Goal: Transaction & Acquisition: Subscribe to service/newsletter

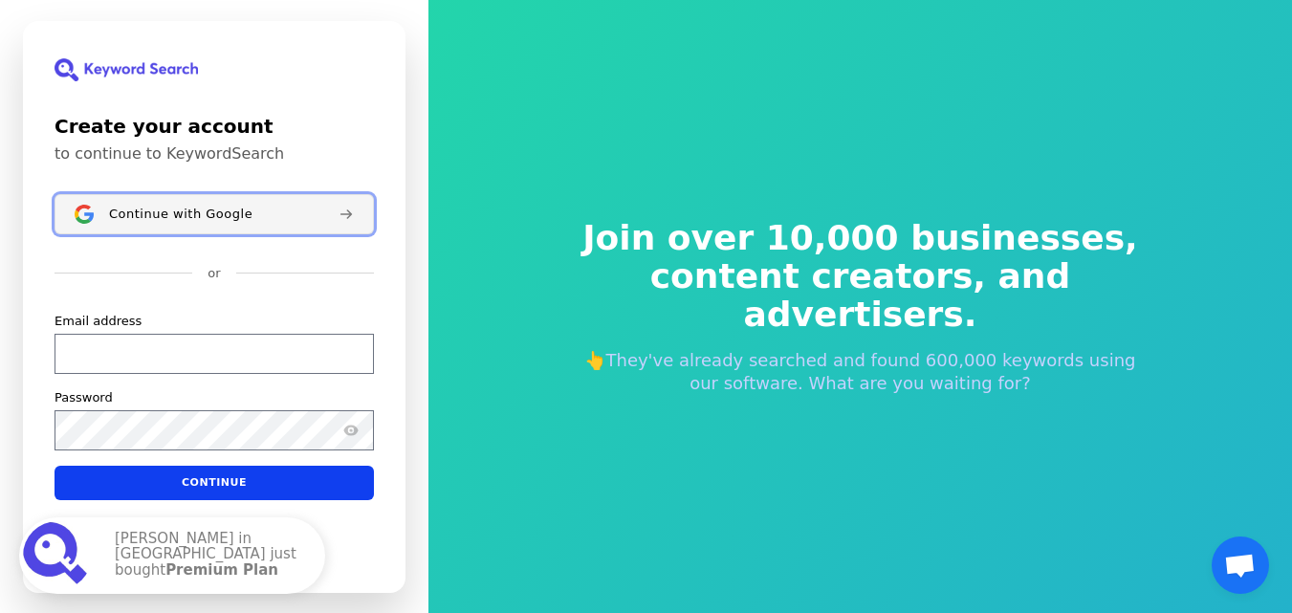
click at [205, 213] on span "Continue with Google" at bounding box center [180, 213] width 143 height 15
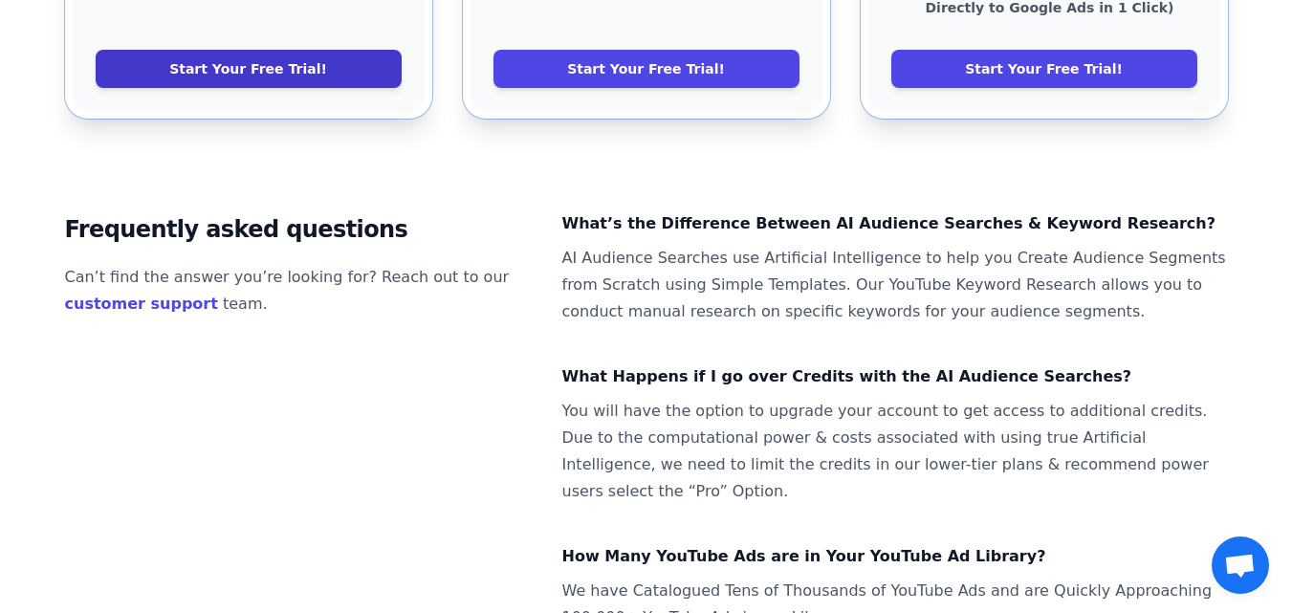
click at [329, 50] on link "Start Your Free Trial!" at bounding box center [249, 69] width 306 height 38
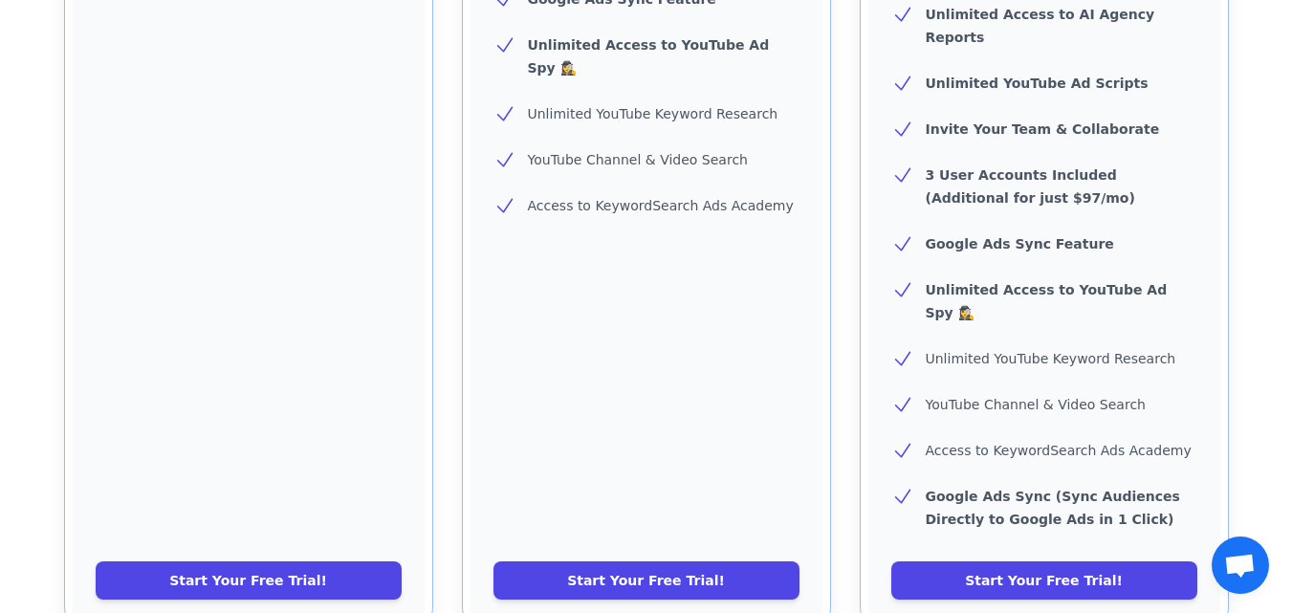
scroll to position [800, 0]
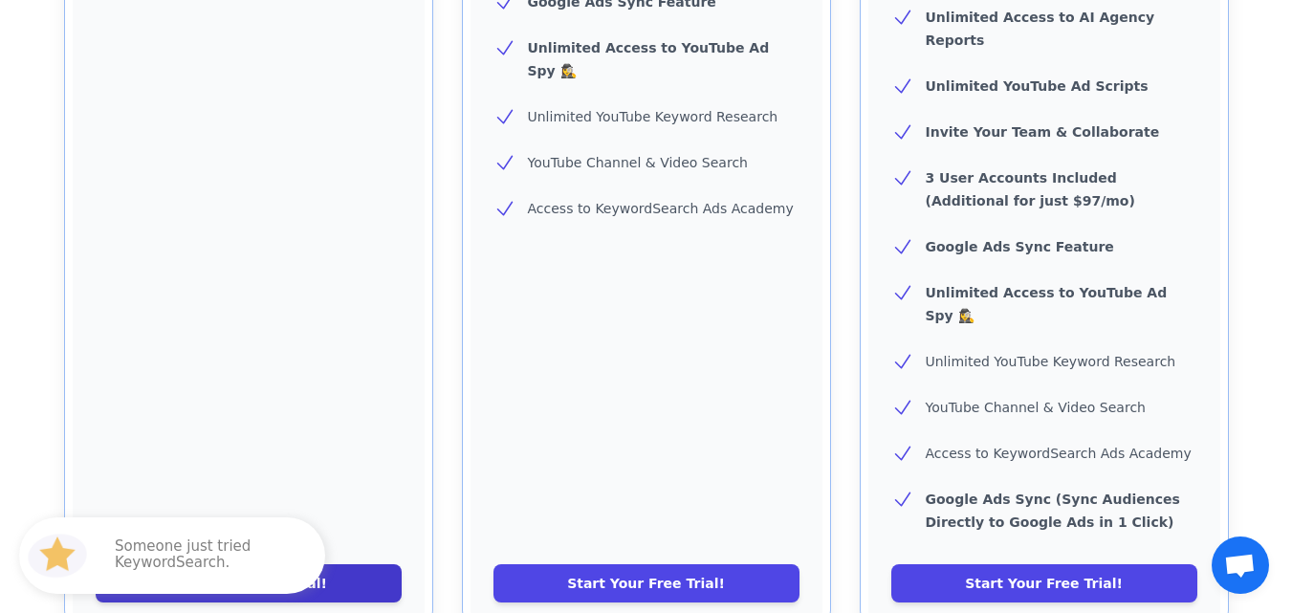
click at [229, 564] on link "Start Your Free Trial!" at bounding box center [249, 583] width 306 height 38
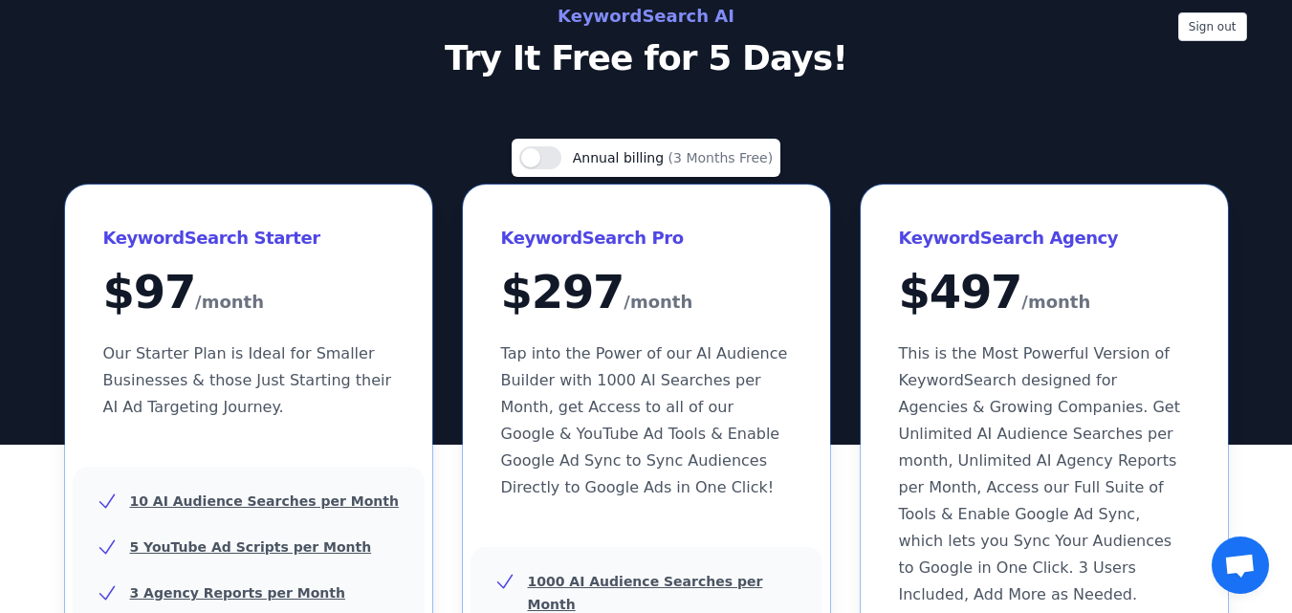
scroll to position [0, 0]
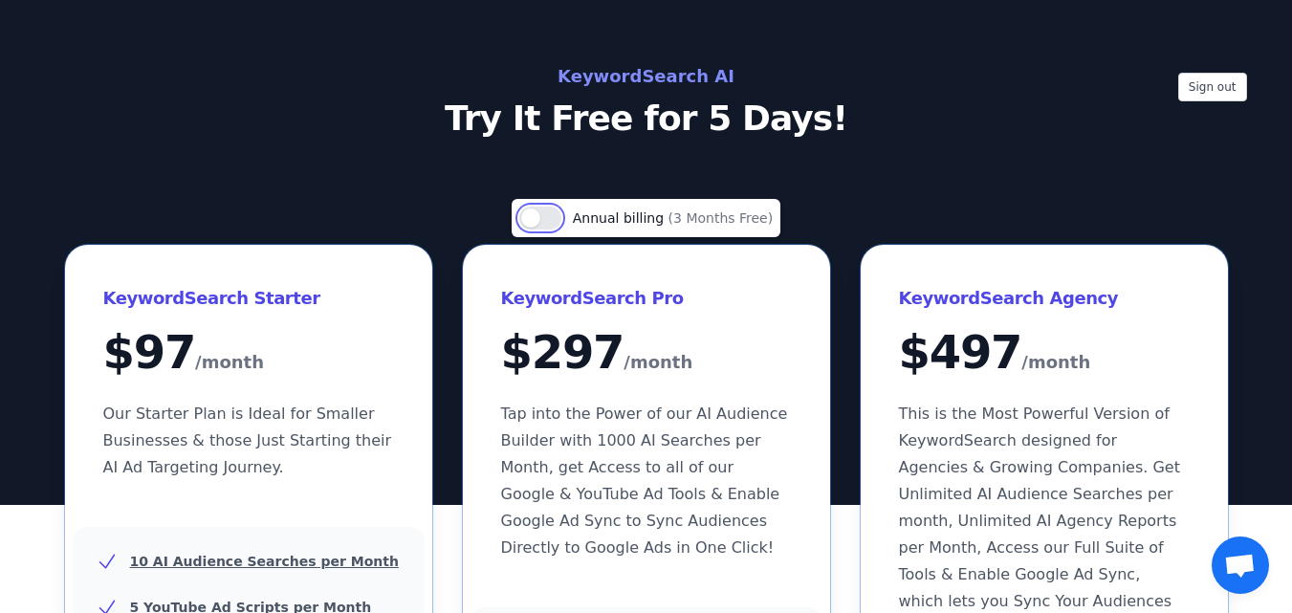
click at [551, 221] on button "Use setting" at bounding box center [540, 218] width 42 height 23
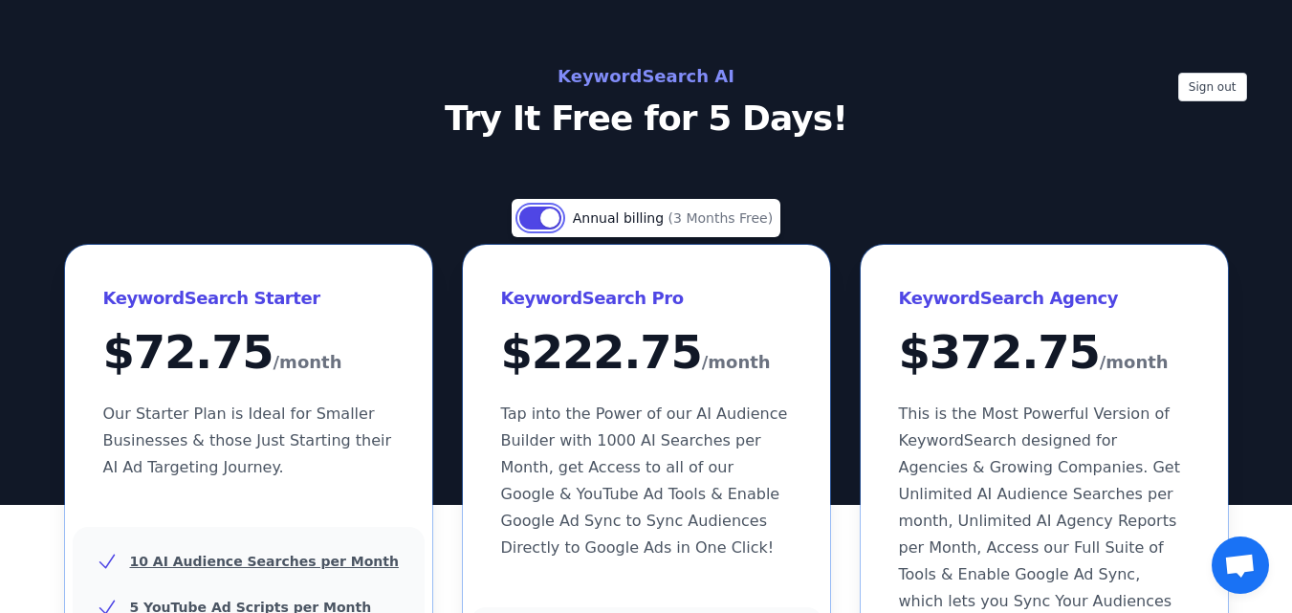
click at [533, 219] on button "Use setting" at bounding box center [540, 218] width 42 height 23
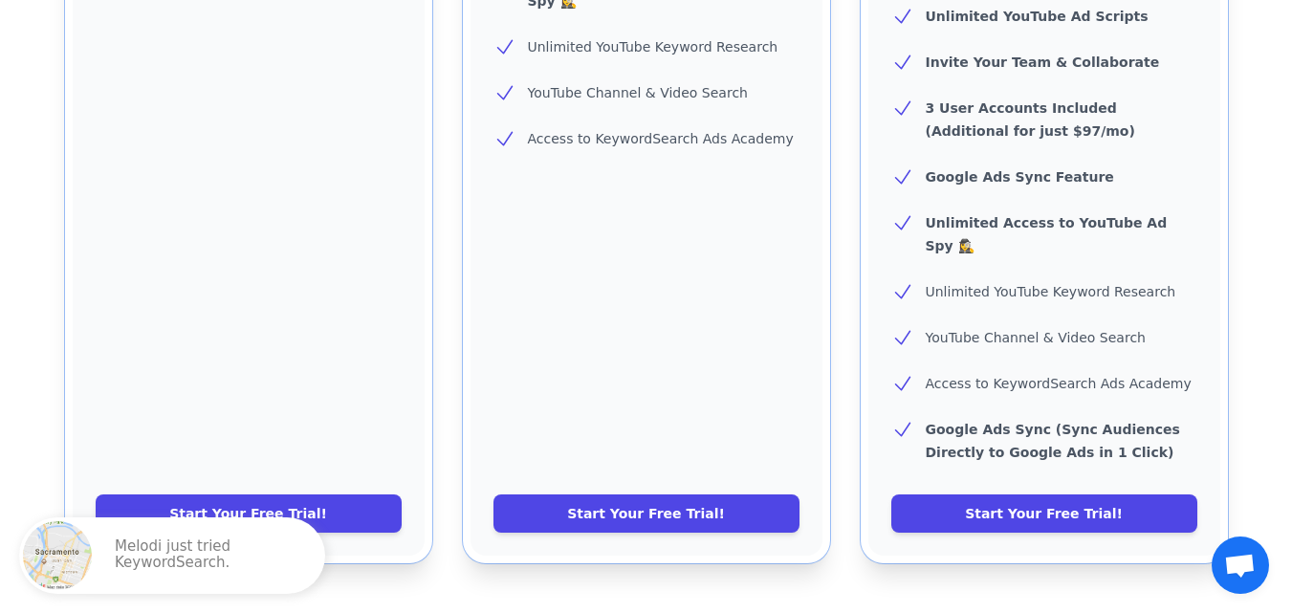
scroll to position [880, 0]
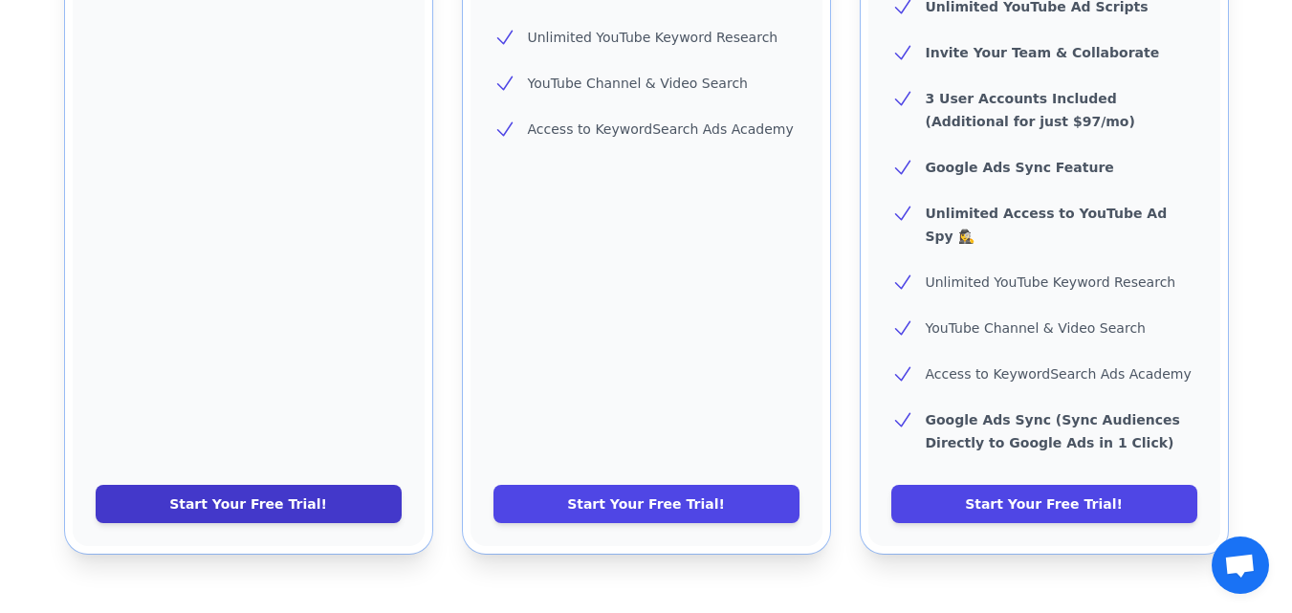
click at [206, 485] on link "Start Your Free Trial!" at bounding box center [249, 504] width 306 height 38
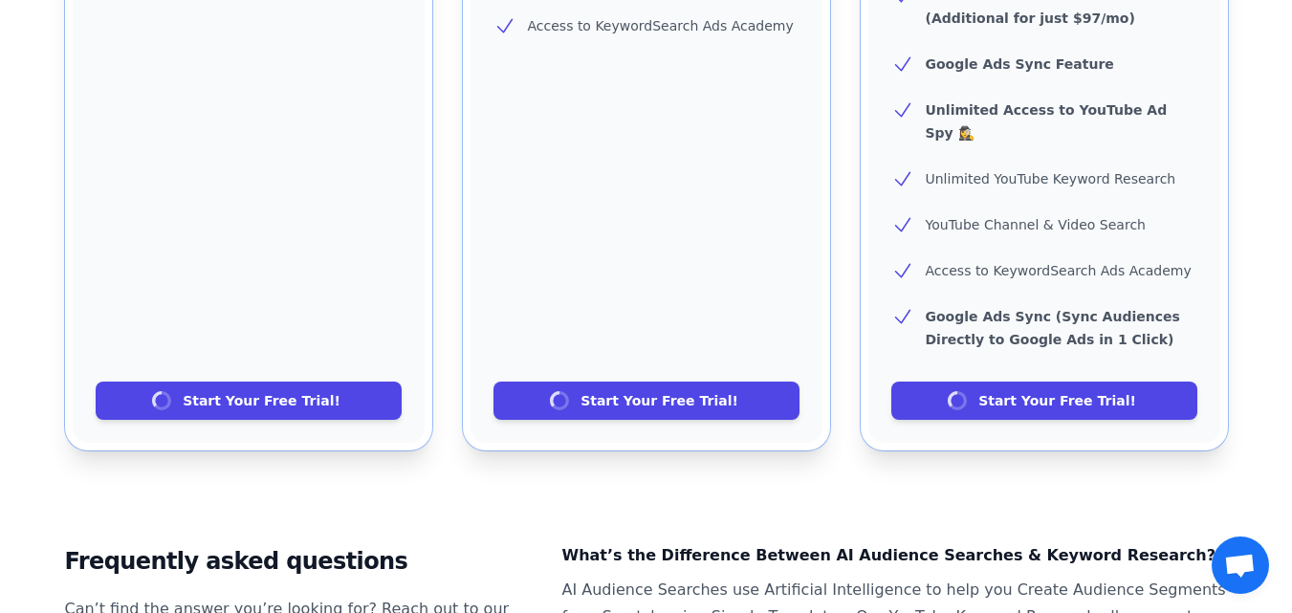
scroll to position [983, 0]
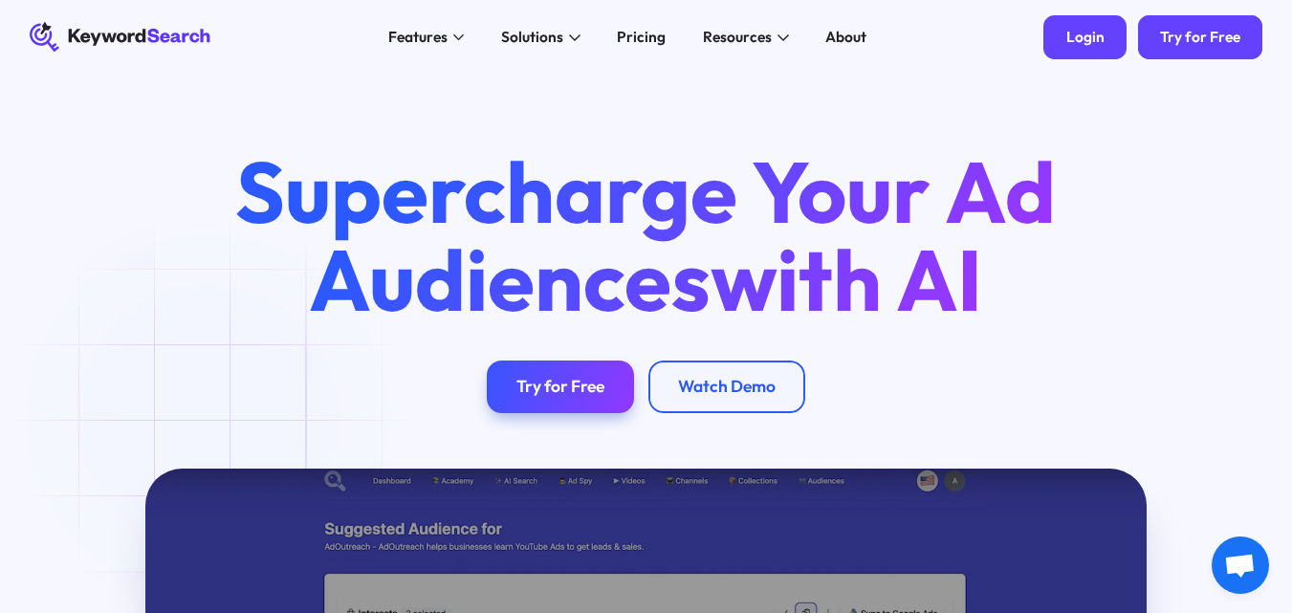
click at [1122, 50] on link "Login" at bounding box center [1084, 37] width 83 height 45
